Goal: Obtain resource: Download file/media

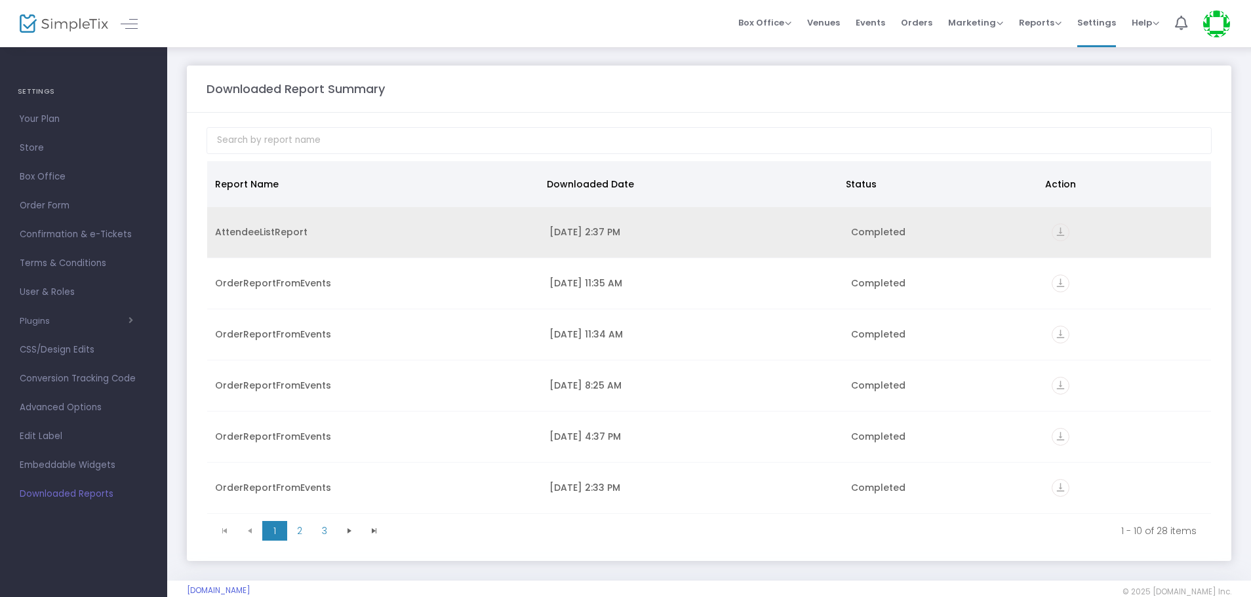
click at [1055, 232] on icon "vertical_align_bottom" at bounding box center [1061, 233] width 18 height 18
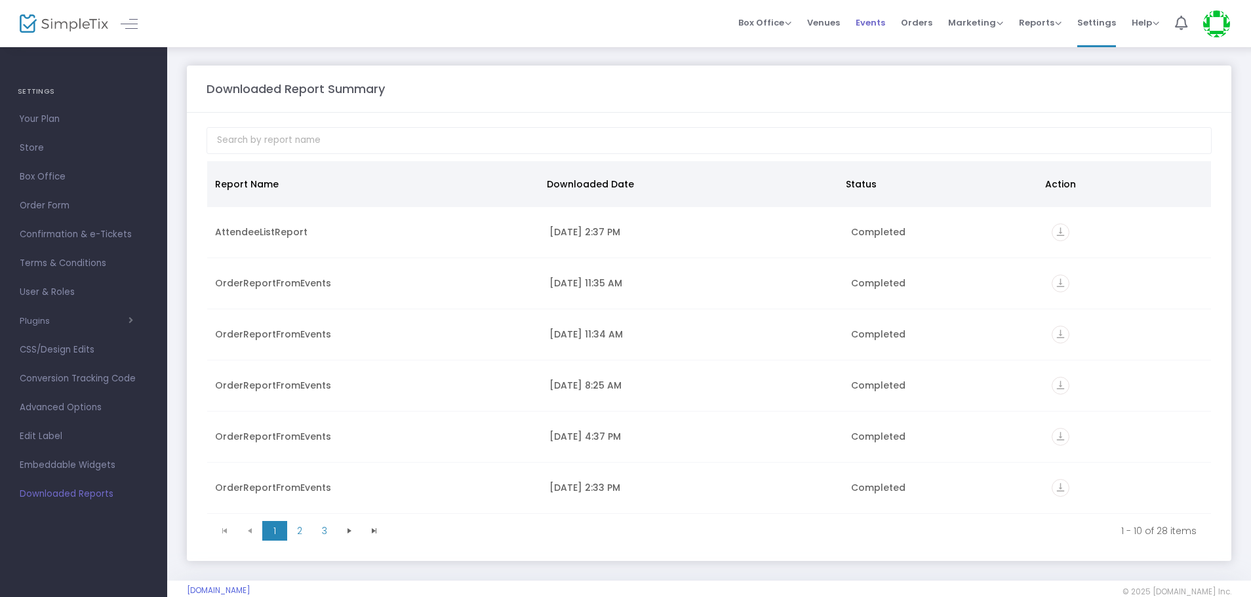
click at [871, 17] on span "Events" at bounding box center [871, 22] width 30 height 33
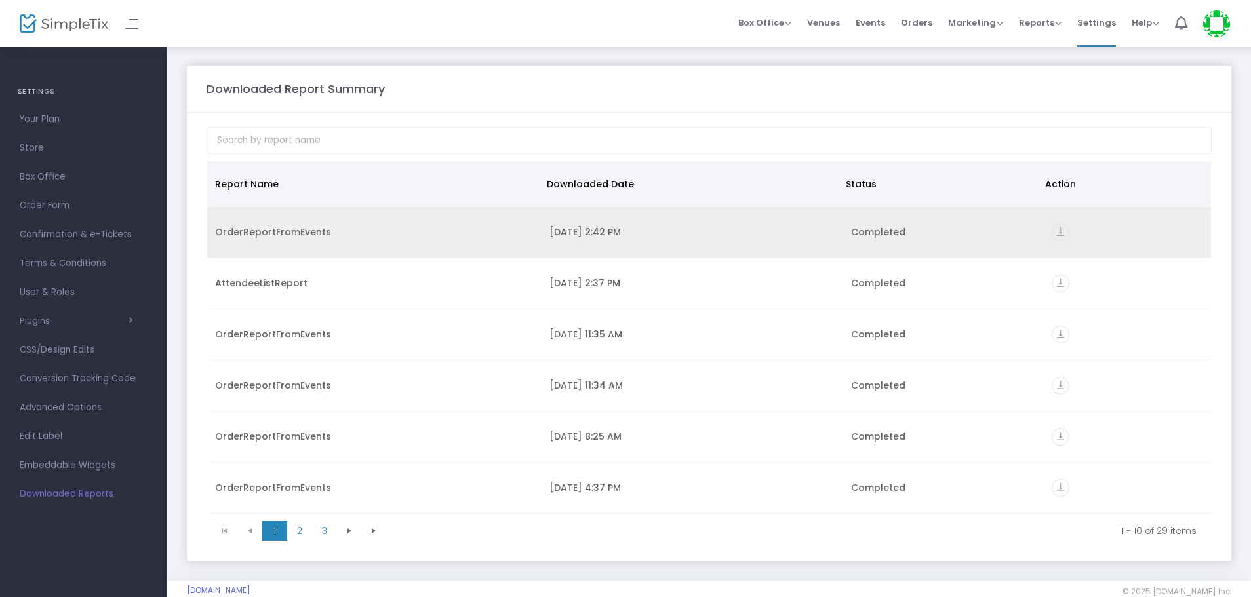
click at [1057, 233] on icon "vertical_align_bottom" at bounding box center [1061, 233] width 18 height 18
